Goal: Use online tool/utility: Utilize a website feature to perform a specific function

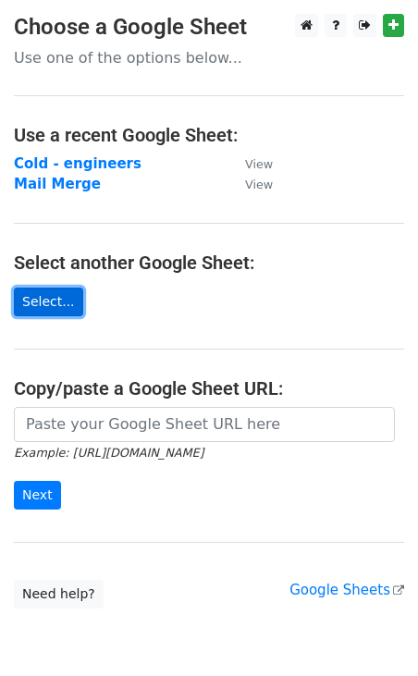
click at [51, 302] on link "Select..." at bounding box center [48, 302] width 69 height 29
click at [44, 308] on link "Select..." at bounding box center [48, 302] width 69 height 29
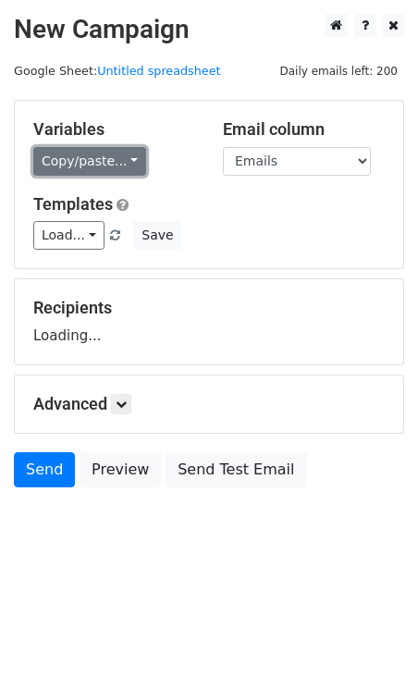
click at [120, 153] on link "Copy/paste..." at bounding box center [89, 161] width 113 height 29
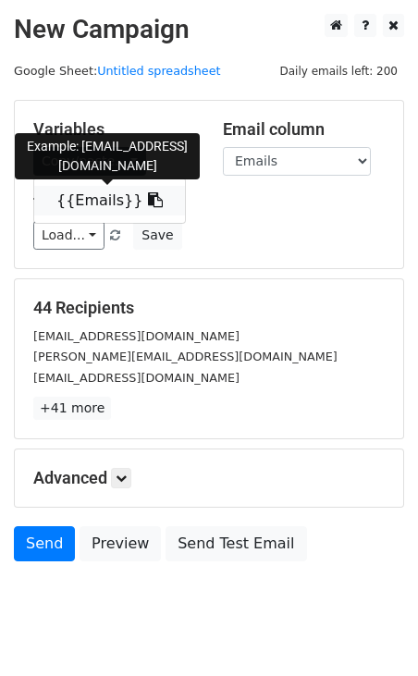
click at [119, 206] on link "{{Emails}}" at bounding box center [109, 201] width 151 height 30
